Goal: Task Accomplishment & Management: Use online tool/utility

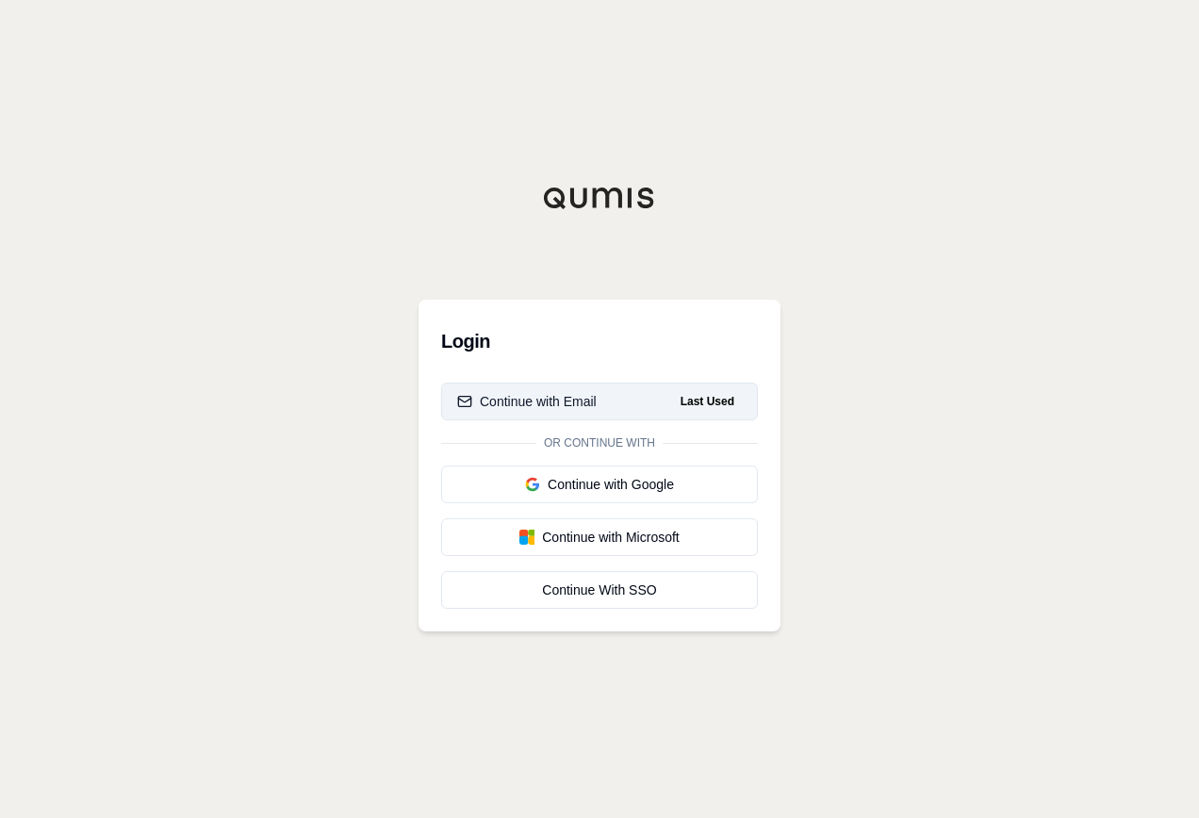
click at [583, 400] on div "Continue with Email" at bounding box center [527, 401] width 140 height 19
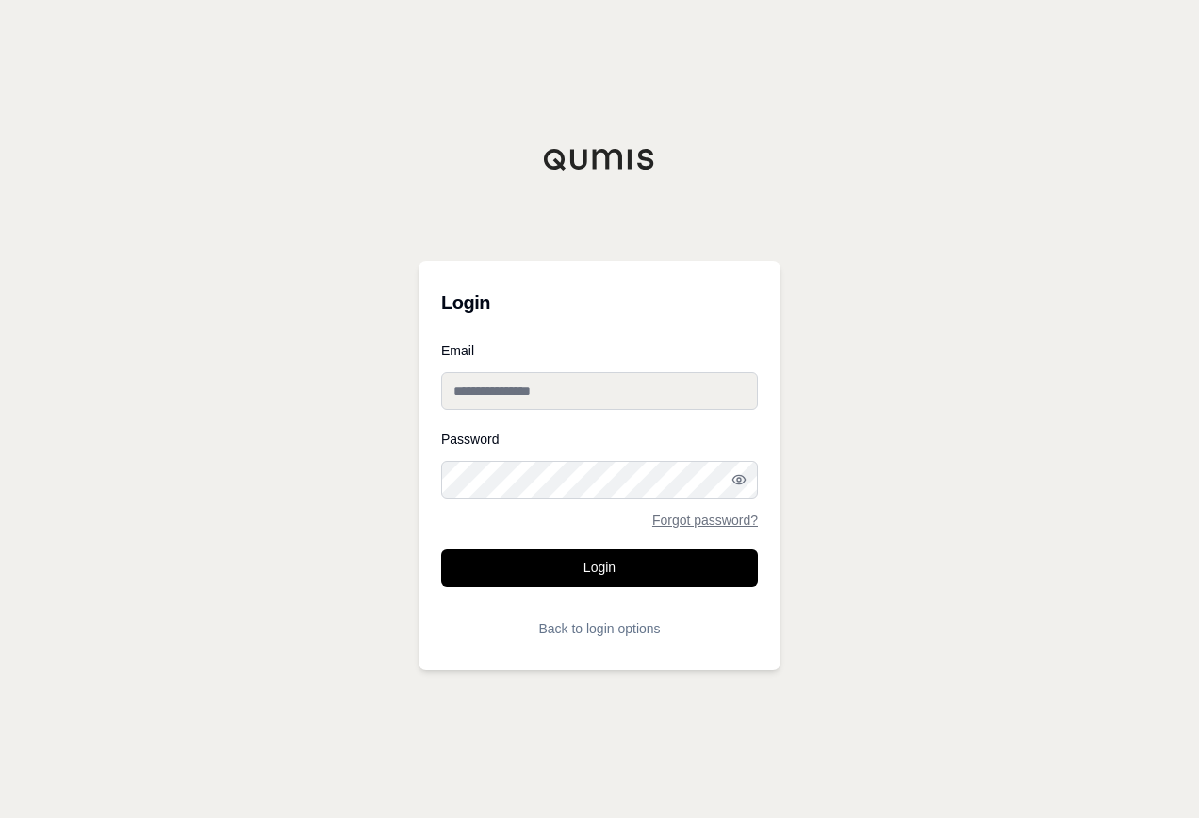
type input "**********"
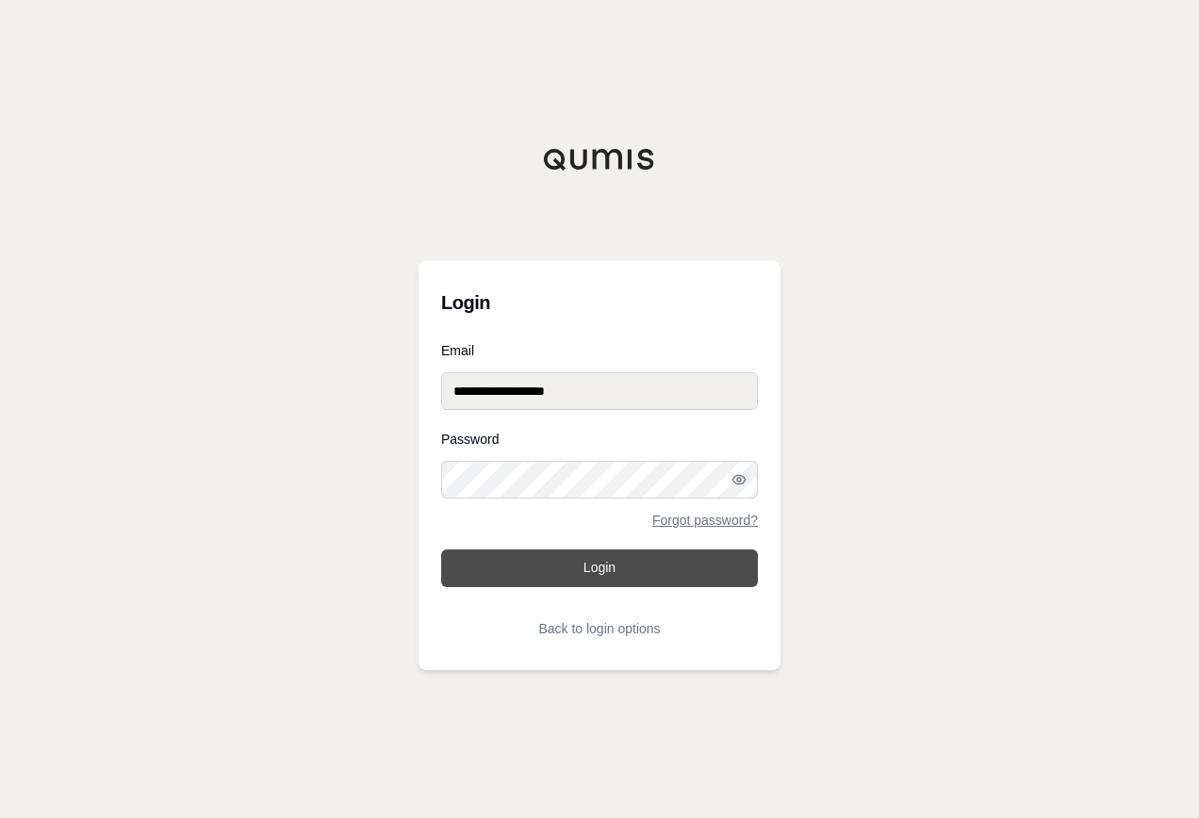
click at [606, 569] on button "Login" at bounding box center [599, 569] width 317 height 38
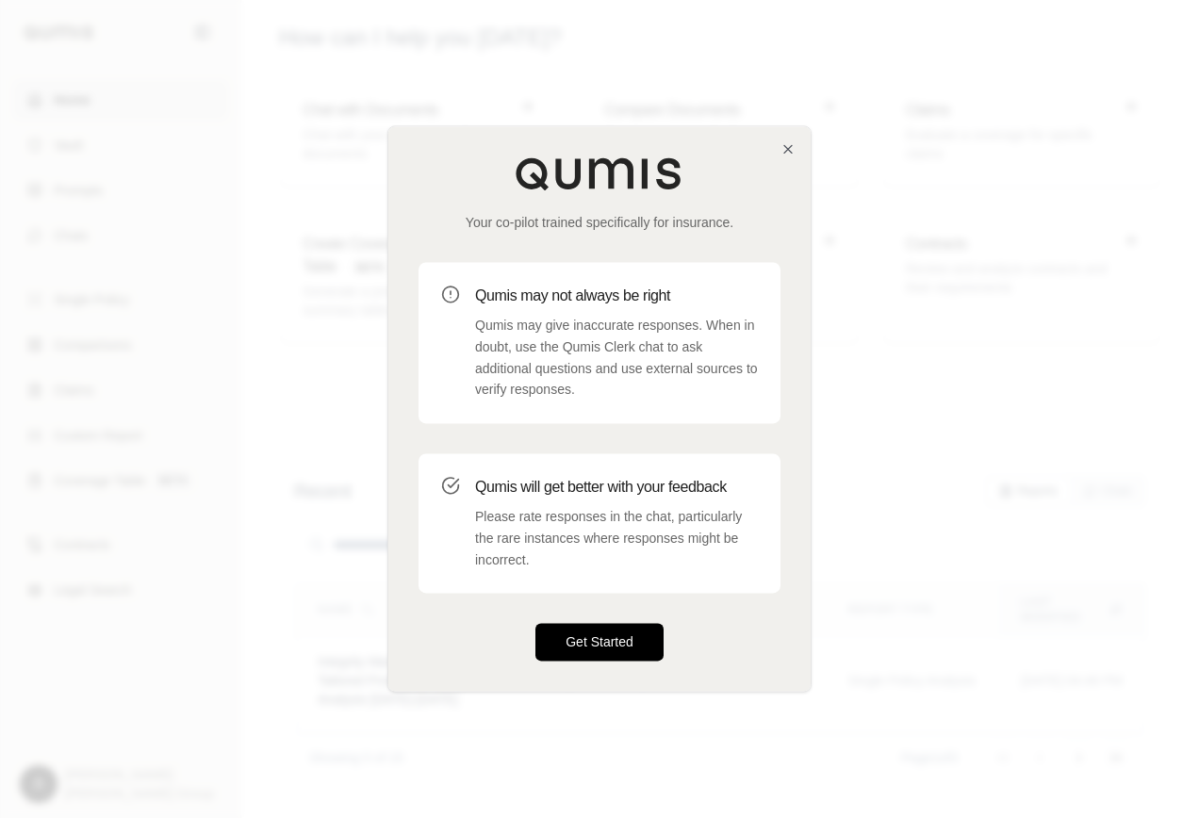
click at [611, 647] on button "Get Started" at bounding box center [599, 643] width 128 height 38
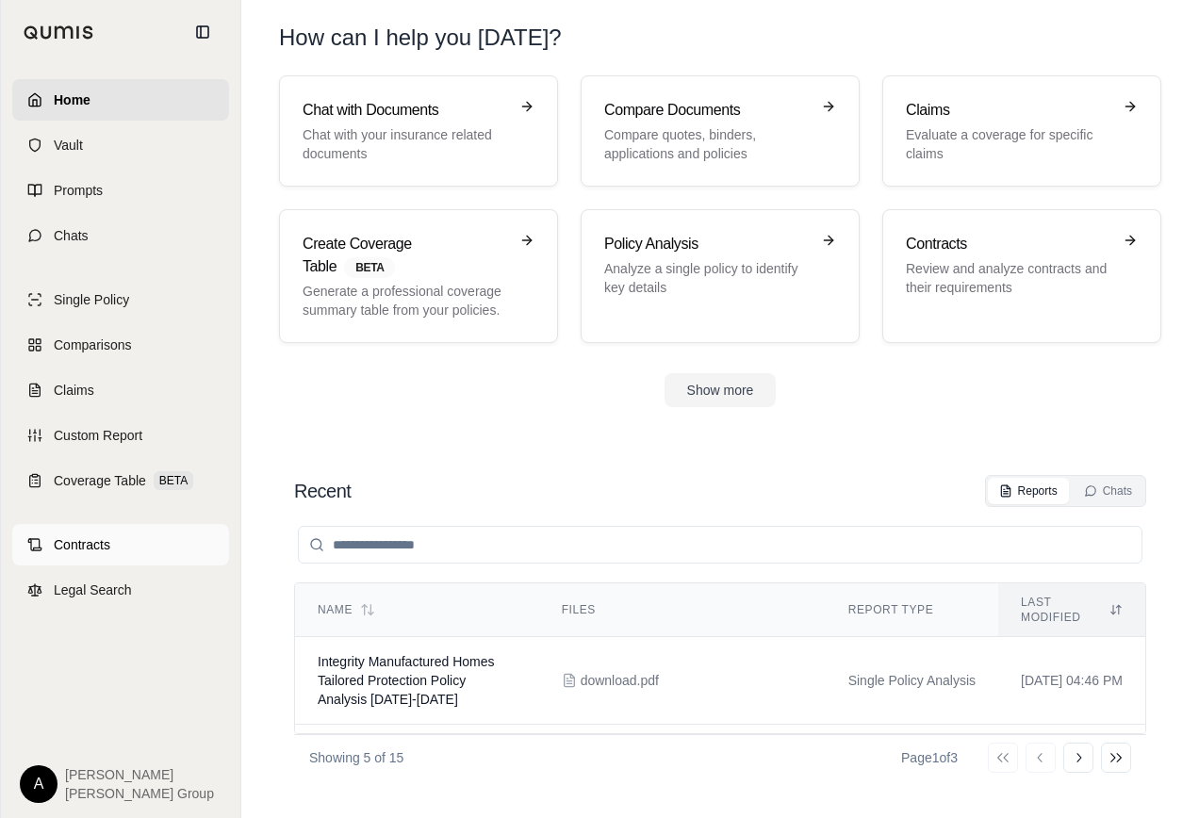
click at [93, 545] on span "Contracts" at bounding box center [82, 544] width 57 height 19
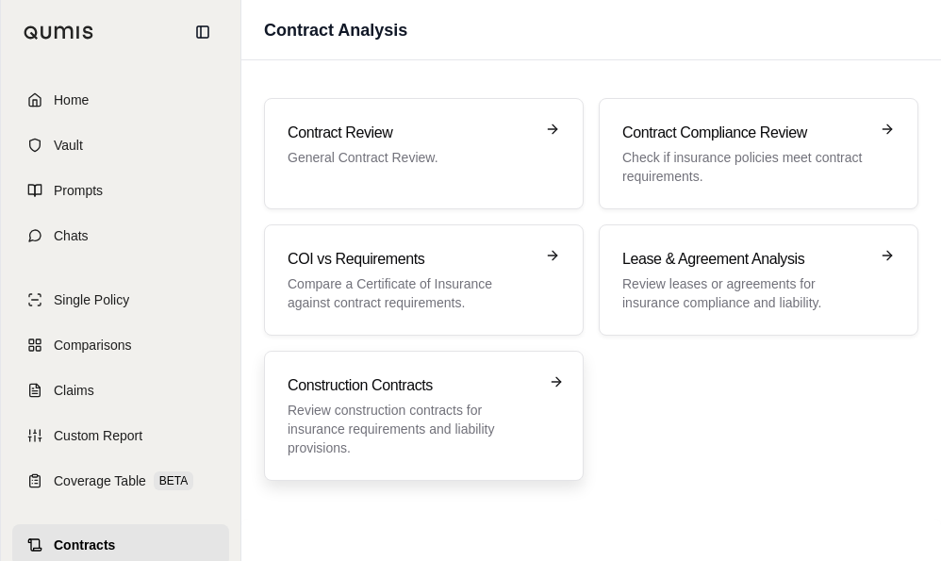
click at [399, 436] on p "Review construction contracts for insurance requirements and liability provisio…" at bounding box center [410, 429] width 246 height 57
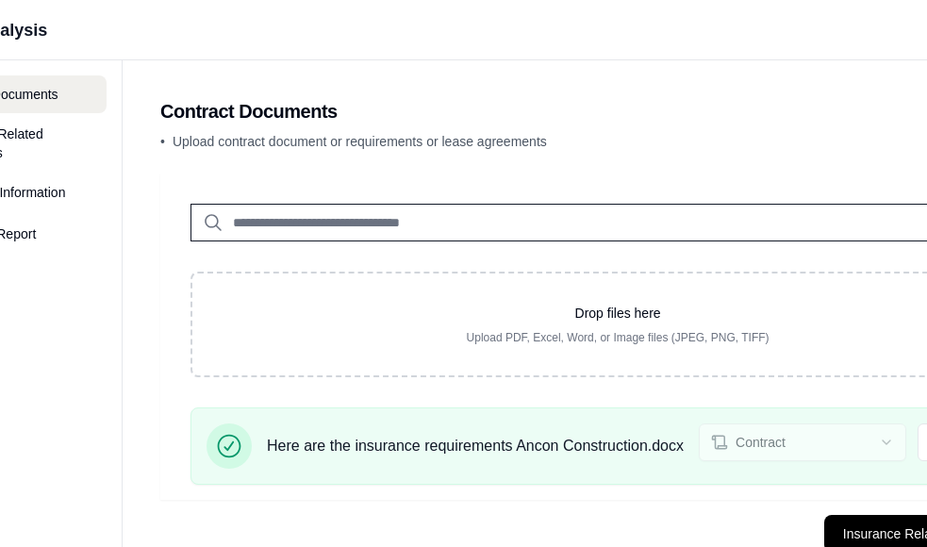
scroll to position [0, 414]
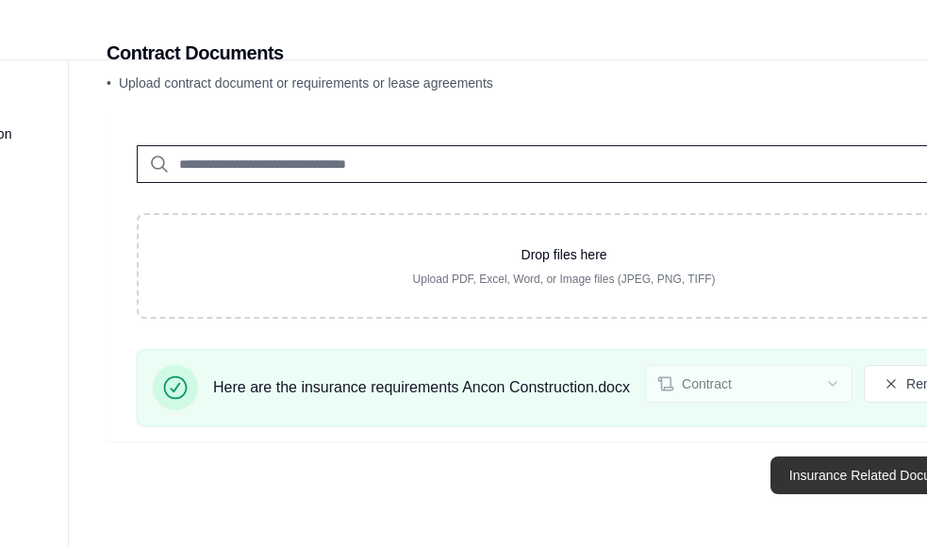
click at [816, 472] on button "Insurance Related Documents →" at bounding box center [888, 475] width 236 height 38
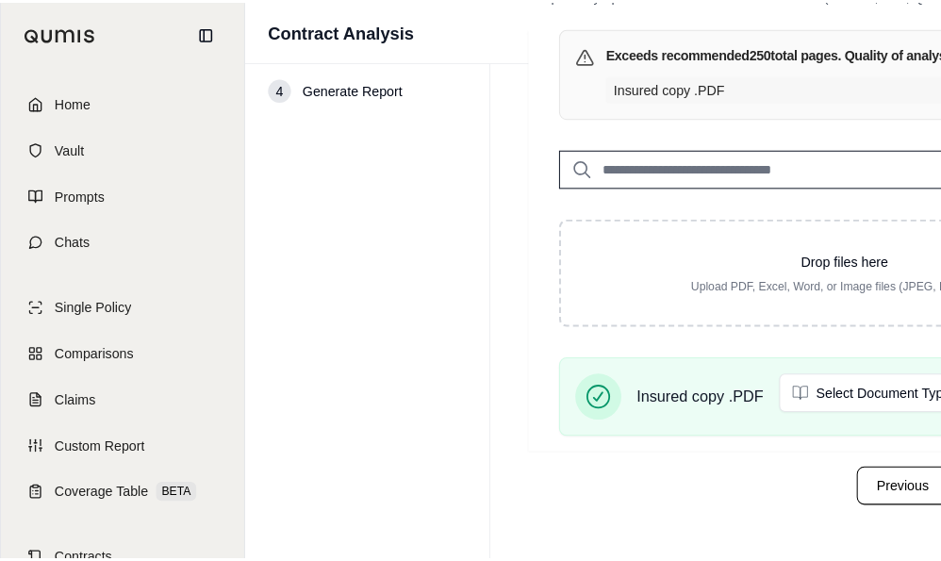
scroll to position [0, 0]
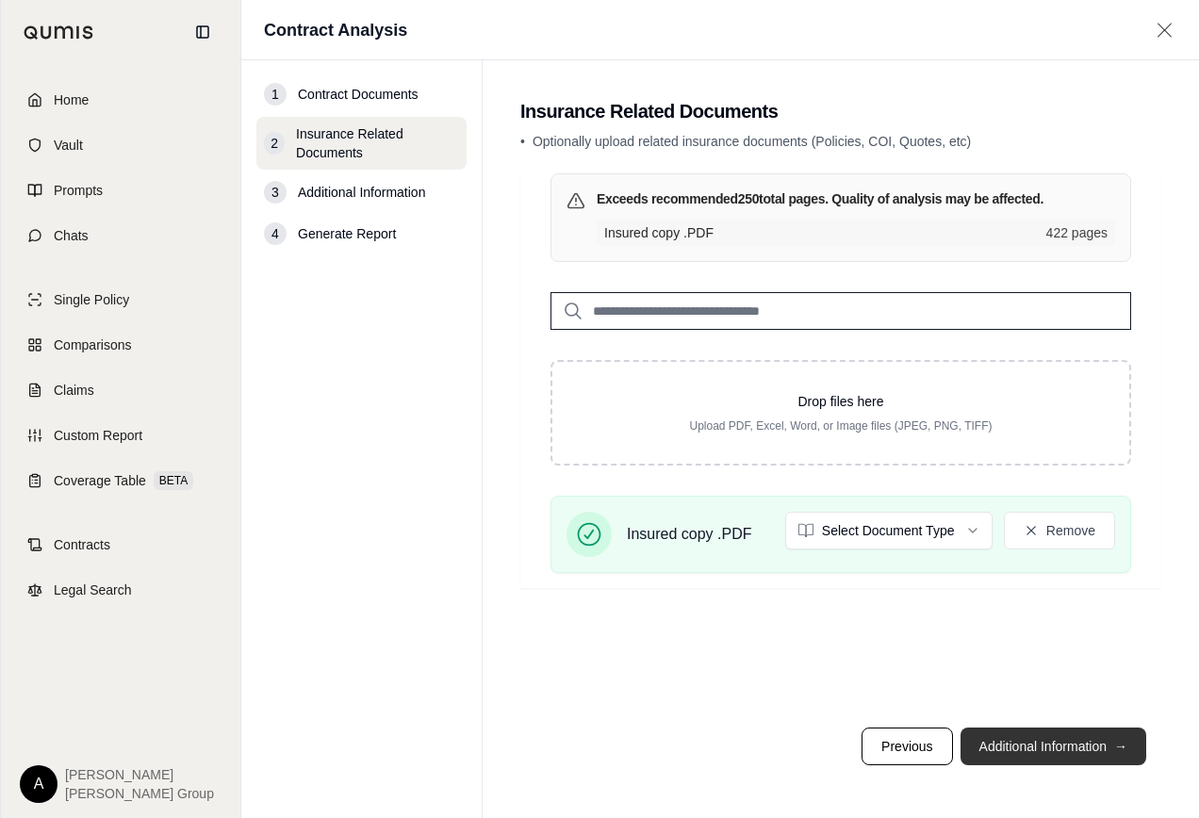
click at [1044, 748] on button "Additional Information →" at bounding box center [1053, 747] width 186 height 38
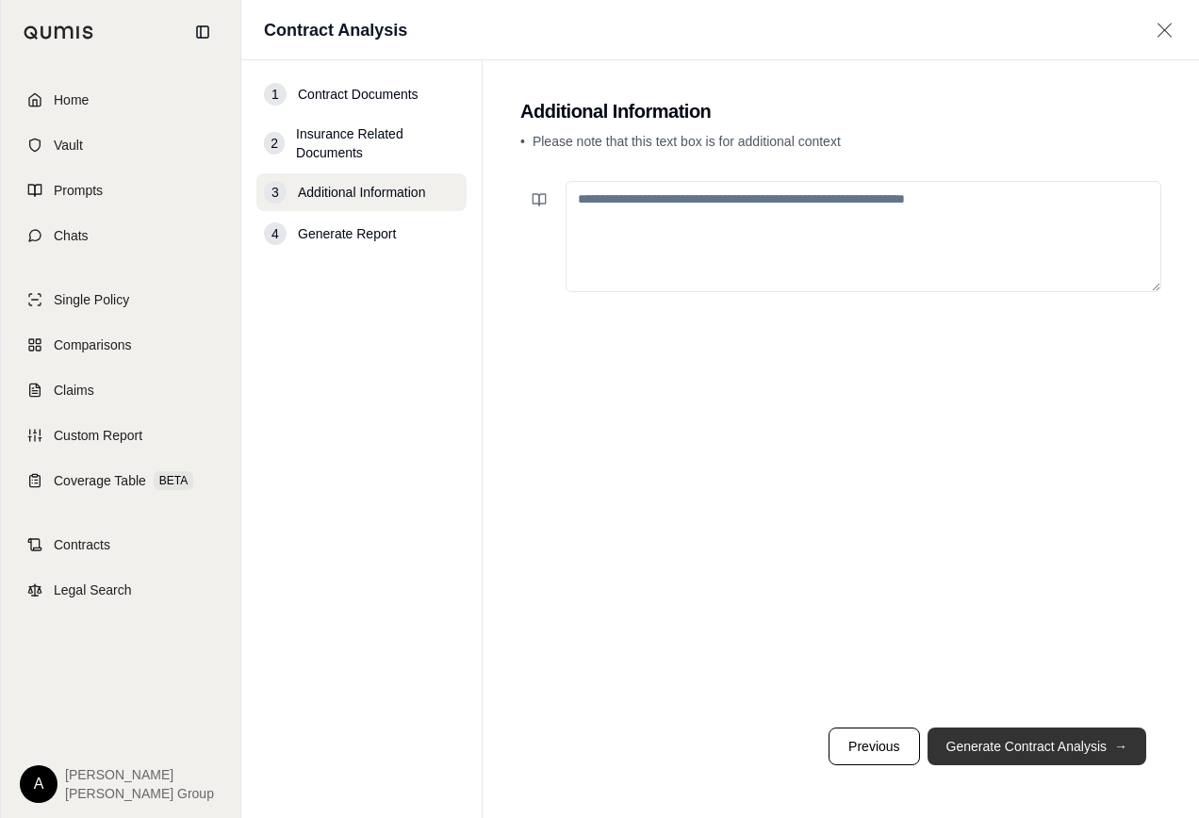
click at [1044, 748] on button "Generate Contract Analysis →" at bounding box center [1037, 747] width 219 height 38
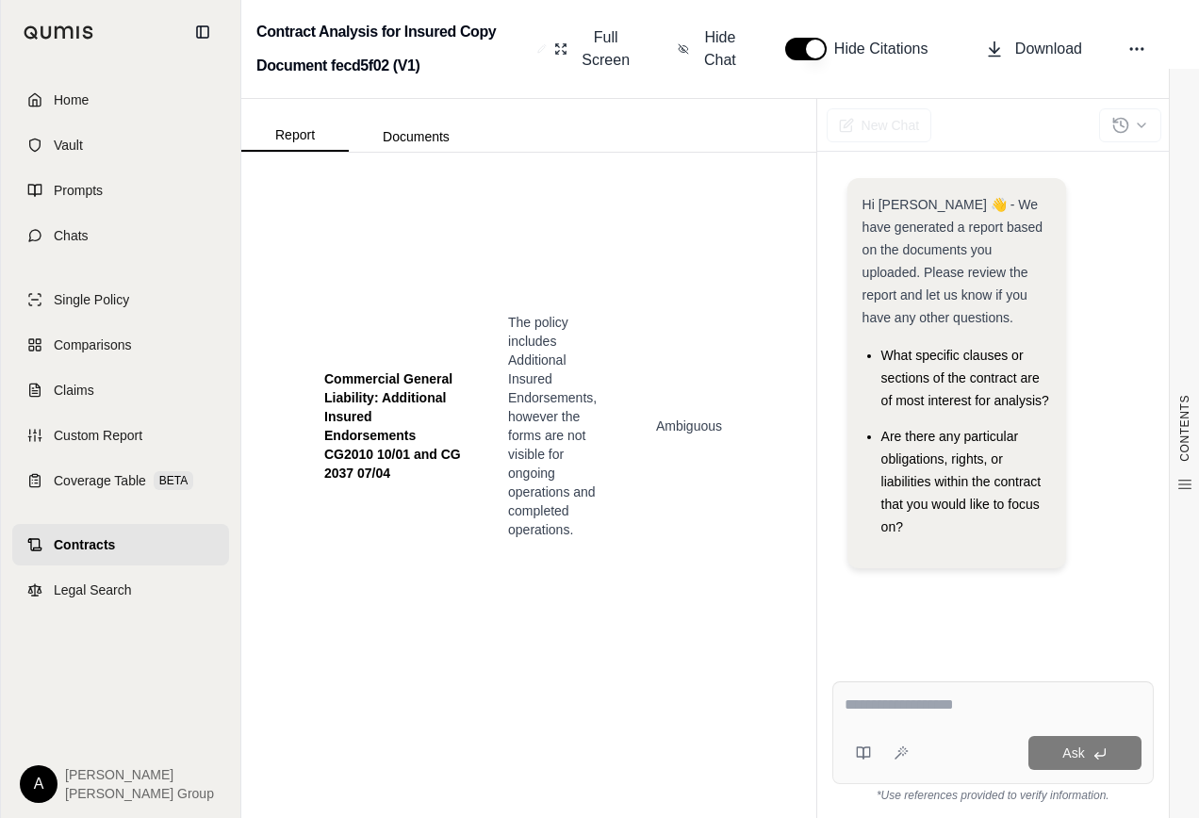
scroll to position [10223, 0]
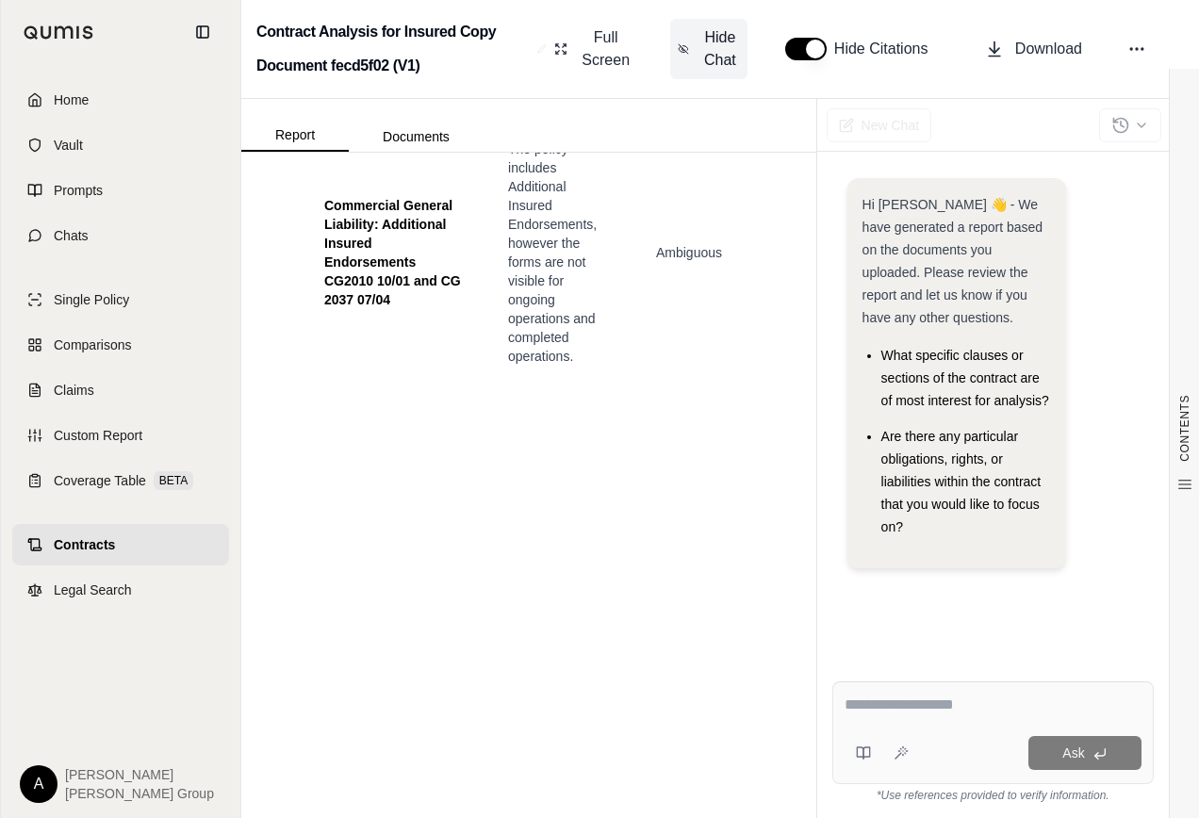
click at [722, 49] on span "Hide Chat" at bounding box center [720, 48] width 40 height 45
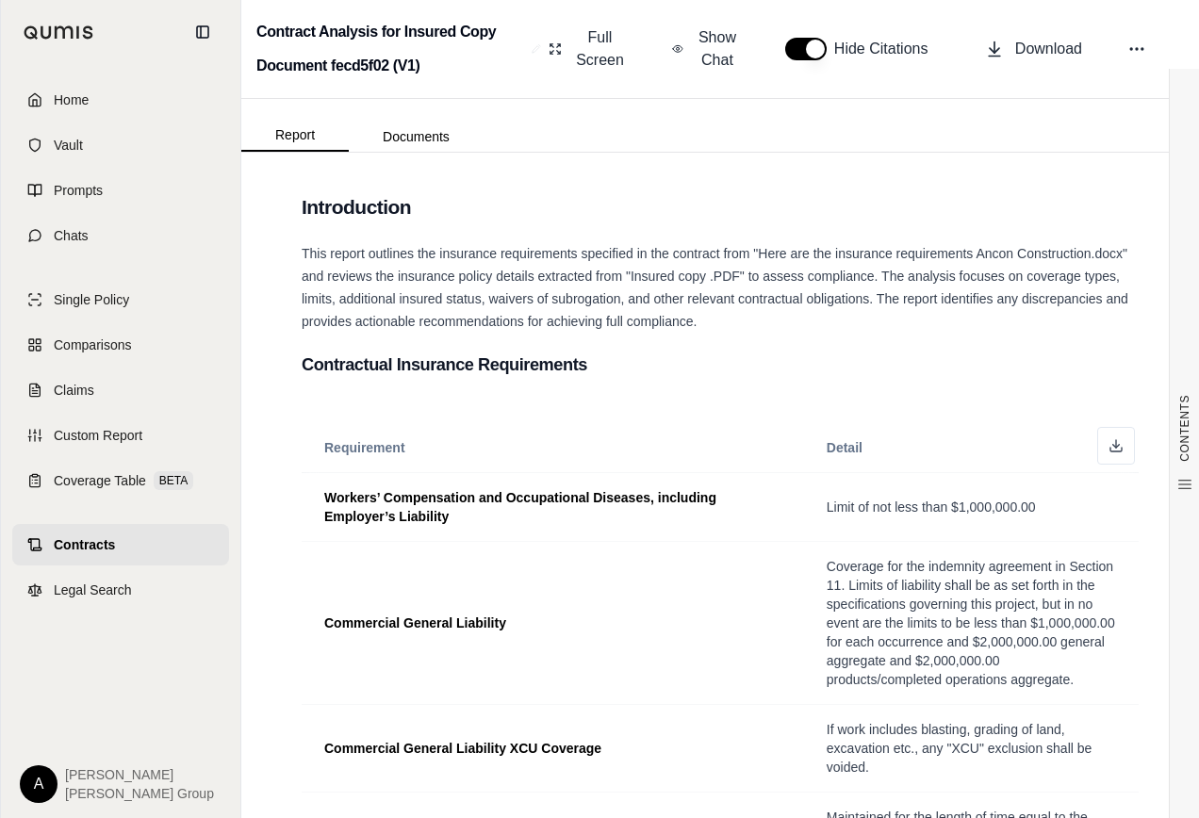
scroll to position [0, 0]
